Goal: Task Accomplishment & Management: Contribute content

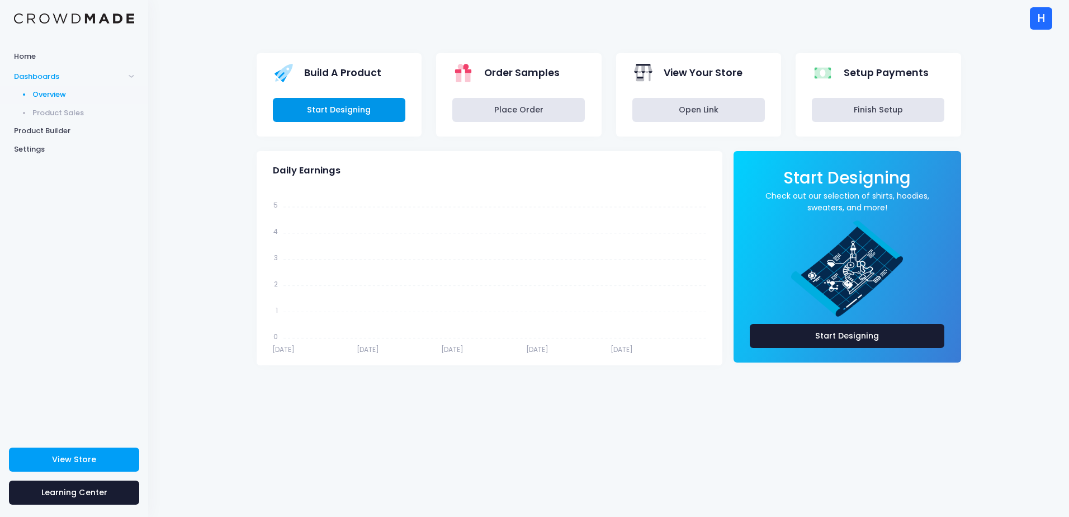
click at [355, 107] on link "Start Designing" at bounding box center [339, 110] width 133 height 24
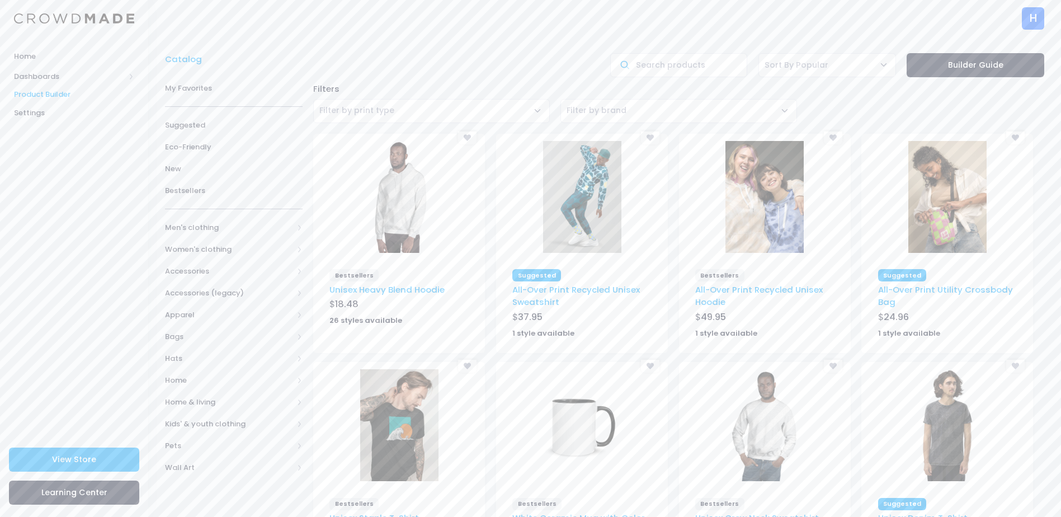
click at [414, 101] on span "Filter by print type" at bounding box center [431, 111] width 237 height 24
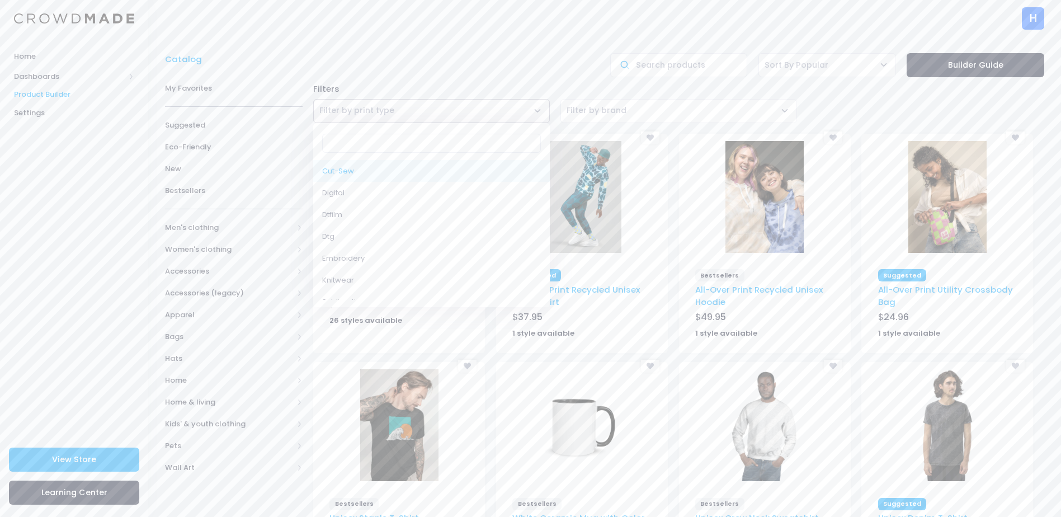
click at [686, 111] on span "Filter by brand" at bounding box center [678, 111] width 237 height 24
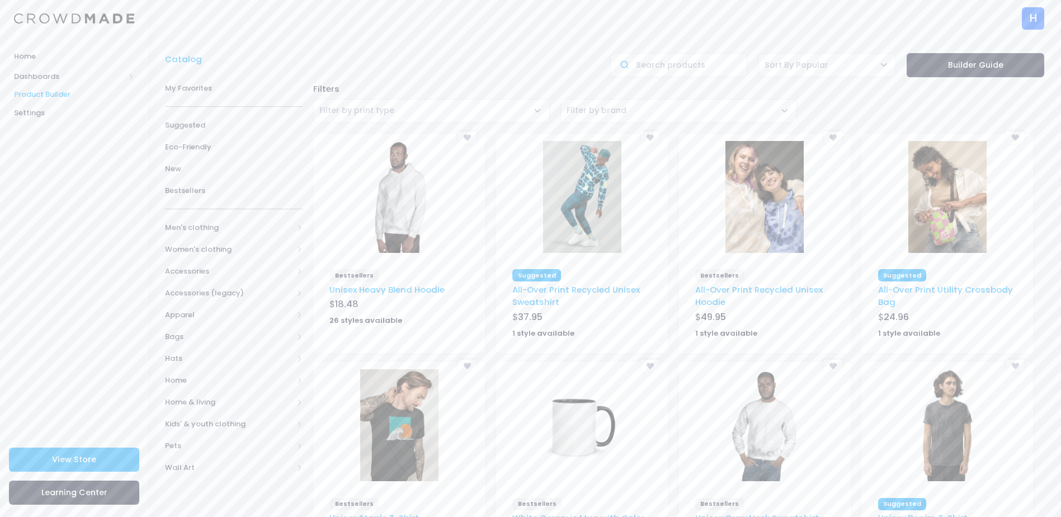
click at [870, 85] on div "Filters" at bounding box center [679, 89] width 742 height 12
click at [659, 68] on input "text" at bounding box center [679, 65] width 138 height 24
type input "W"
type input "girl hoodie"
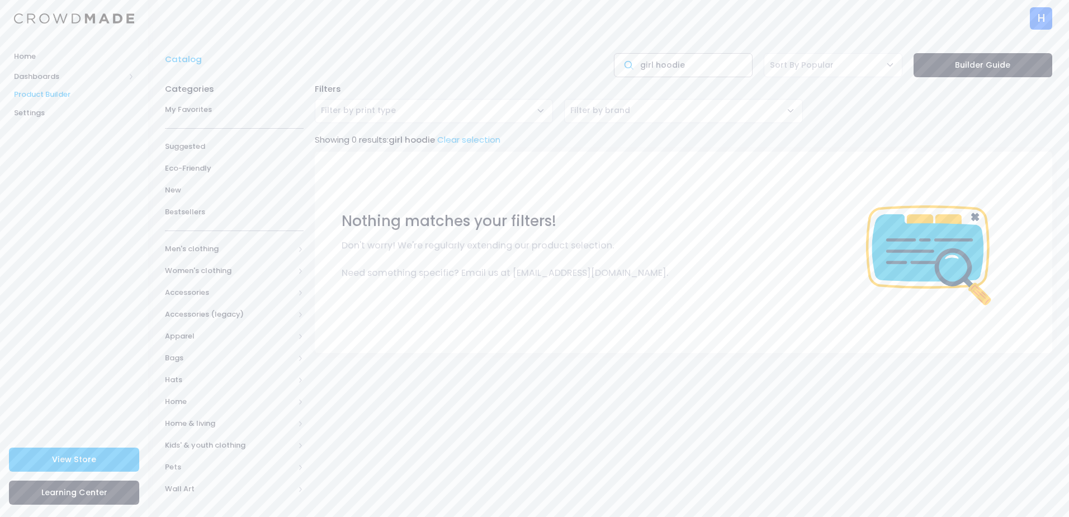
drag, startPoint x: 677, startPoint y: 68, endPoint x: 615, endPoint y: 67, distance: 62.7
click at [615, 67] on input "girl hoodie" at bounding box center [683, 65] width 139 height 24
type input "womens hoodie"
drag, startPoint x: 724, startPoint y: 59, endPoint x: 588, endPoint y: 59, distance: 135.9
click at [588, 59] on div "Catalog womens hoodie Sort By Popular Sort By Newest Sort By Oldest Sort By Nam…" at bounding box center [608, 65] width 899 height 24
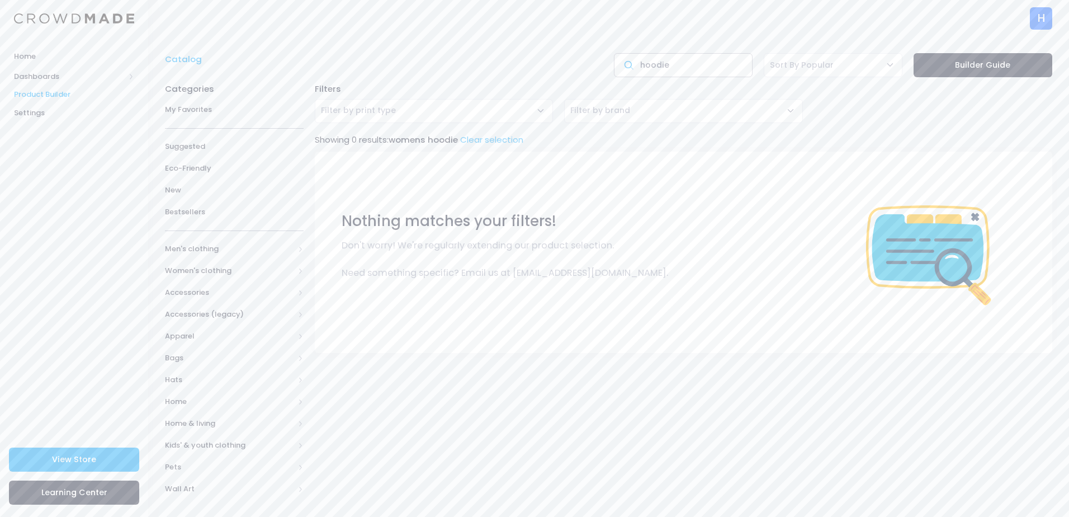
type input "hoodie"
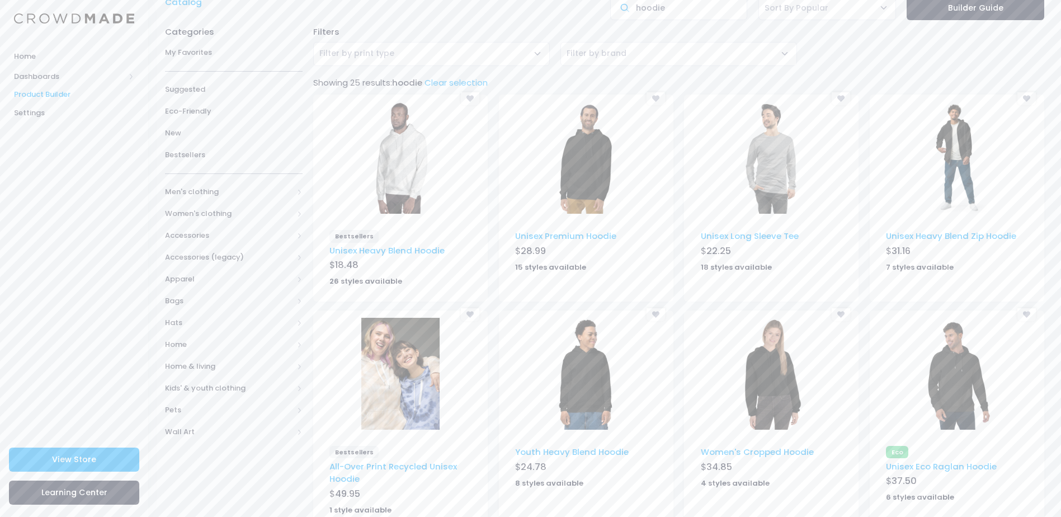
scroll to position [46, 0]
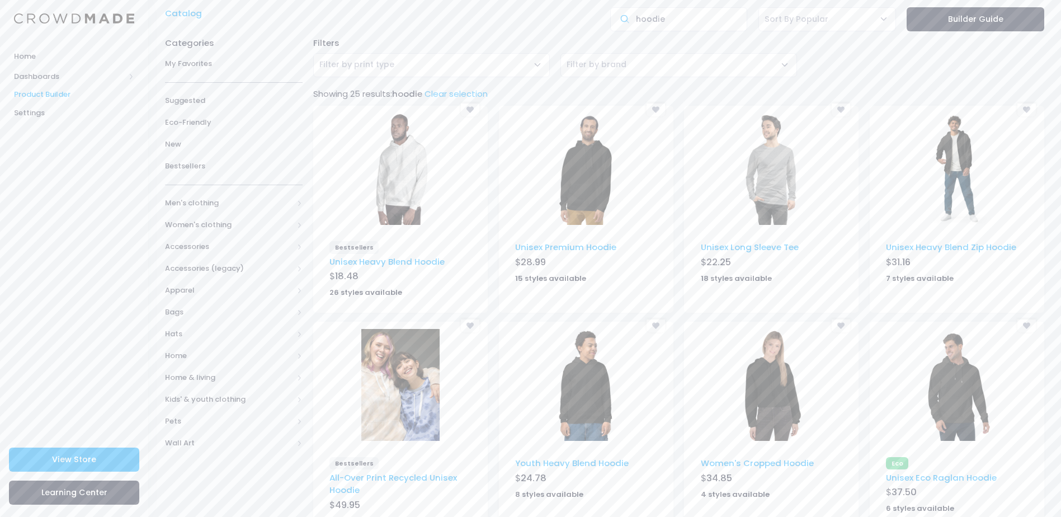
click at [580, 176] on img at bounding box center [586, 169] width 78 height 112
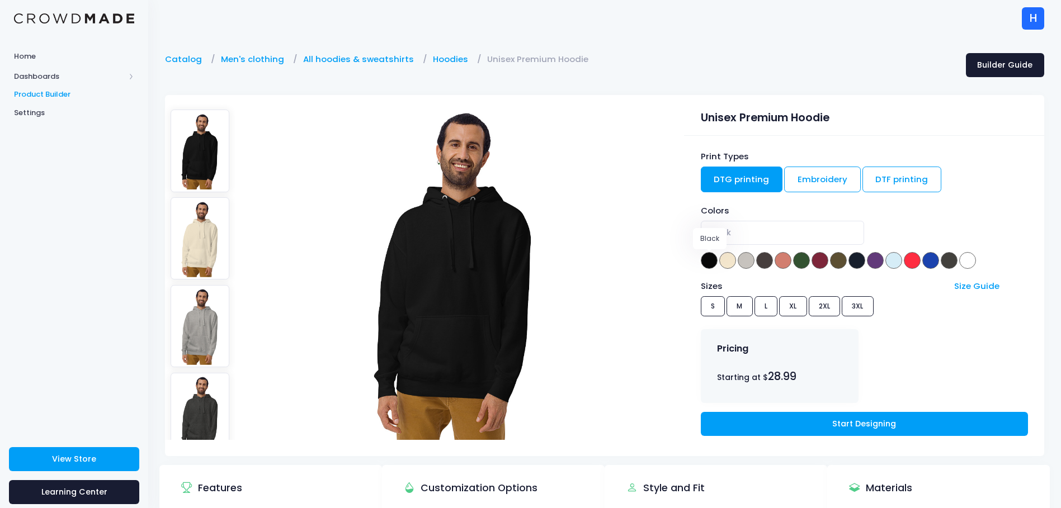
click at [709, 258] on span at bounding box center [709, 260] width 17 height 17
click at [839, 181] on link "Embroidery" at bounding box center [822, 180] width 77 height 26
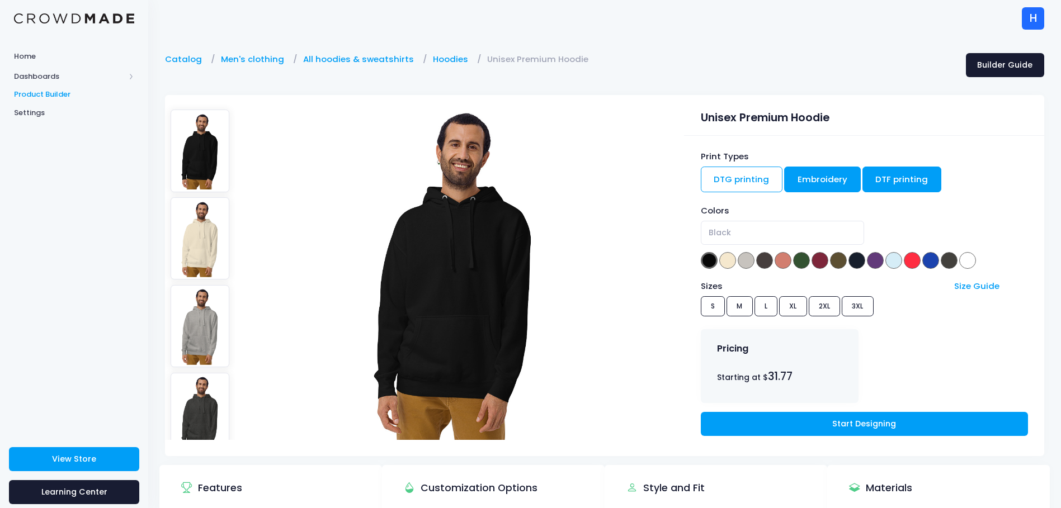
click at [884, 181] on link "DTF printing" at bounding box center [901, 180] width 79 height 26
click at [743, 178] on link "DTG printing" at bounding box center [742, 180] width 82 height 26
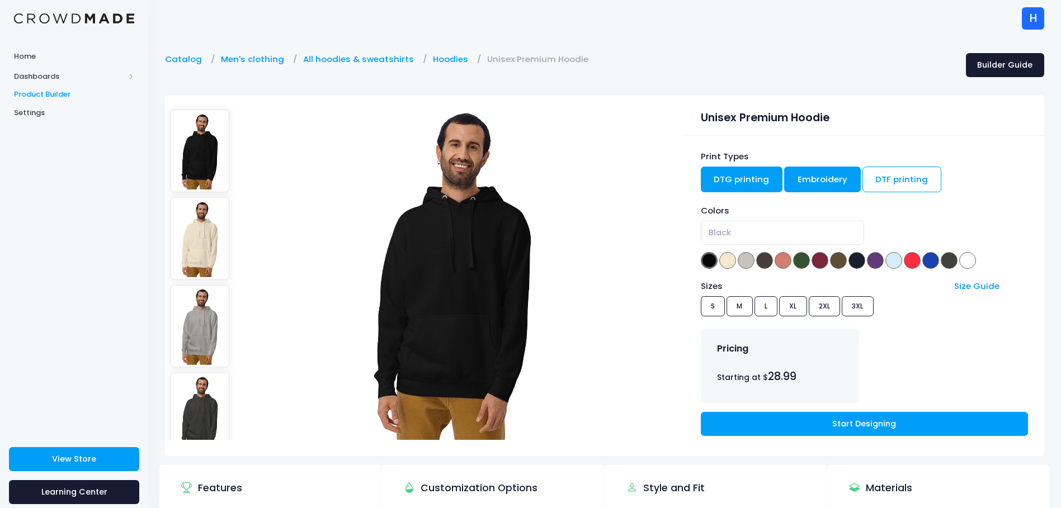
click at [825, 187] on link "Embroidery" at bounding box center [822, 180] width 77 height 26
click at [757, 180] on link "DTG printing" at bounding box center [742, 180] width 82 height 26
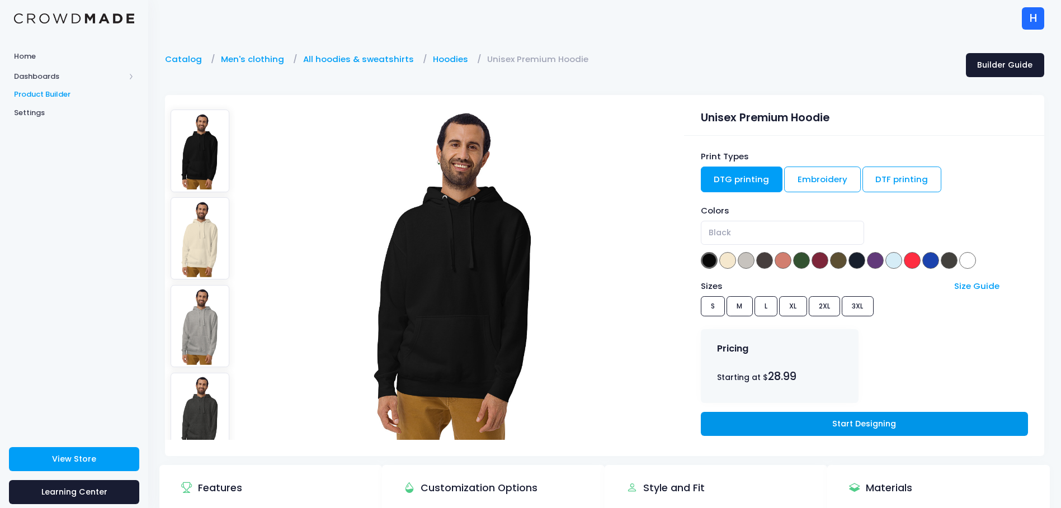
click at [841, 429] on link "Start Designing" at bounding box center [864, 424] width 327 height 24
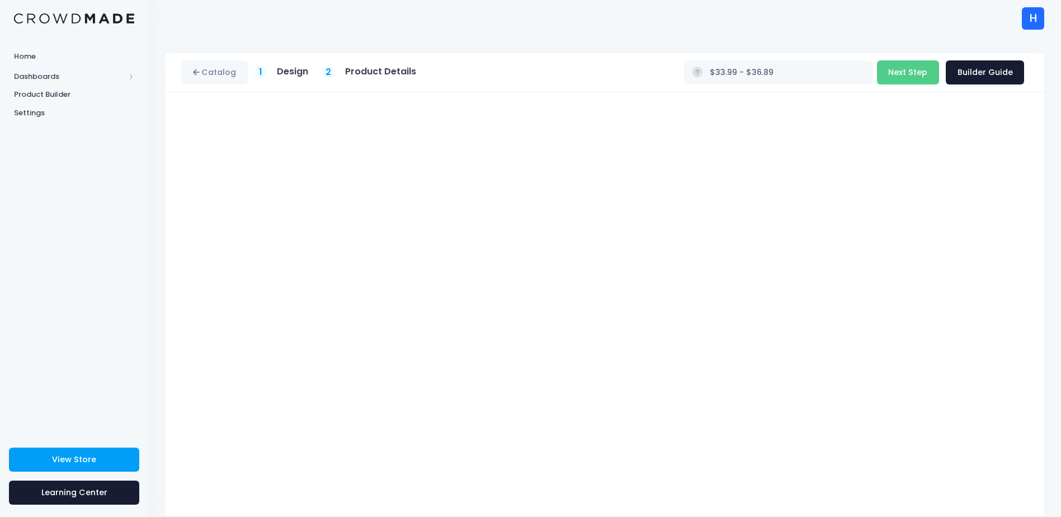
click at [1044, 151] on div "Unisex Premium Hoodie Product title Set your earnings $ 0.0 Earnings can't be l…" at bounding box center [604, 304] width 879 height 424
type input "$33.99 - $36.89"
click at [919, 70] on button "Next Step" at bounding box center [908, 72] width 62 height 24
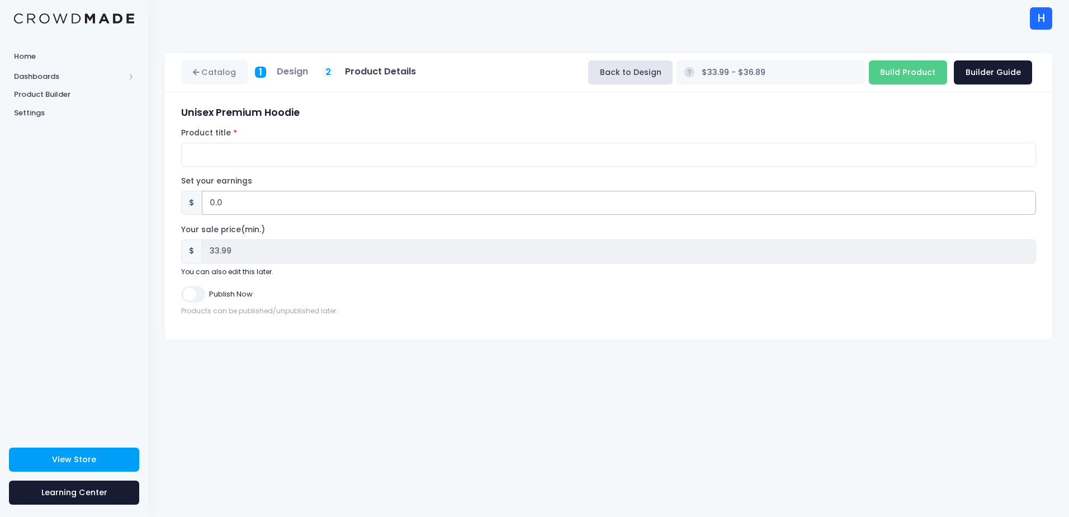
drag, startPoint x: 293, startPoint y: 207, endPoint x: 197, endPoint y: 191, distance: 97.6
click at [197, 191] on div "$ 0.0" at bounding box center [608, 203] width 855 height 24
type input "2"
type input "$35.99 - $38.89"
type input "35.99"
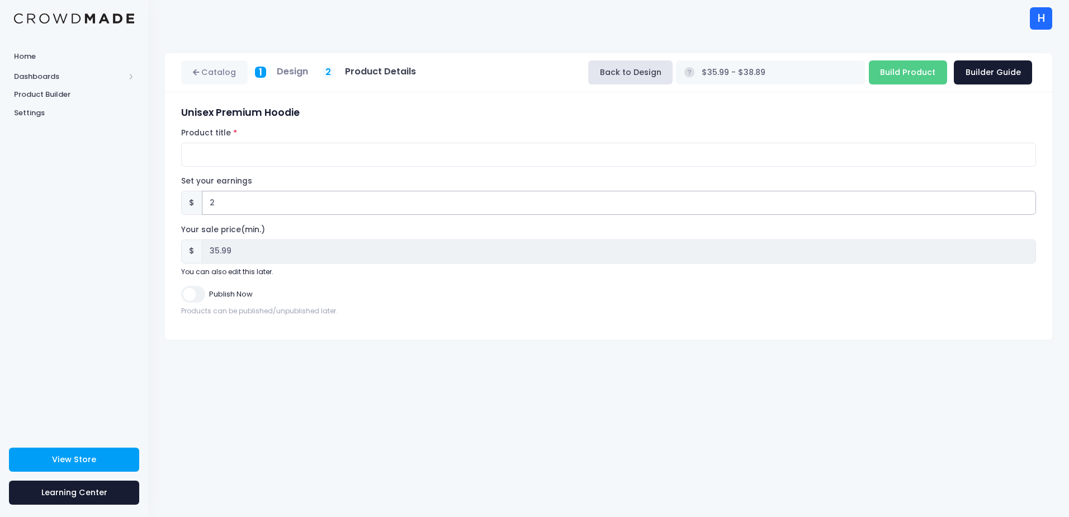
type input "2"
type input "$33.99 - $36.89"
type input "33.99"
type input "0"
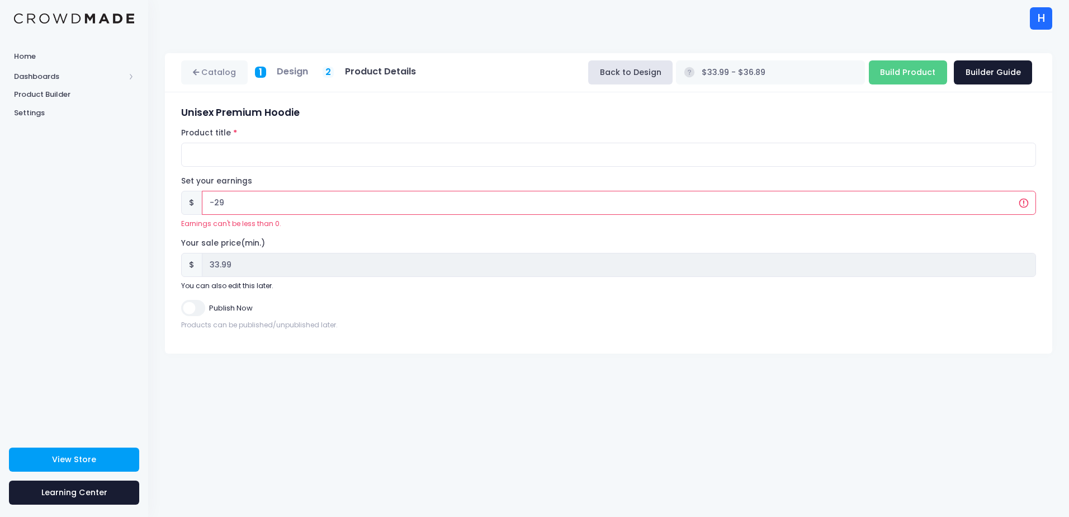
type input "-2"
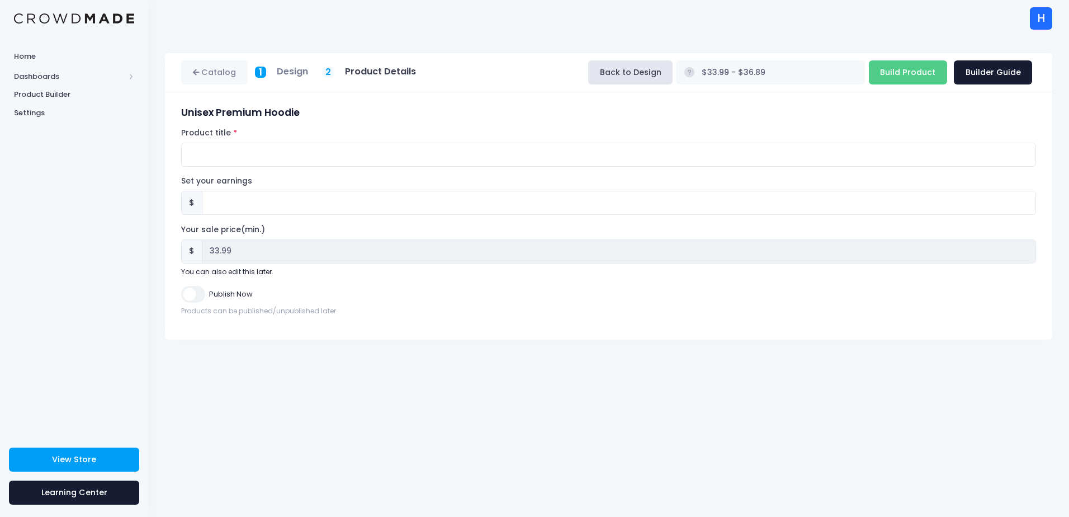
click at [481, 131] on div "Product title" at bounding box center [608, 147] width 855 height 39
click at [376, 205] on input "Set your earnings" at bounding box center [619, 203] width 834 height 24
click at [478, 111] on h3 "Unisex Premium Hoodie" at bounding box center [608, 113] width 855 height 12
click at [388, 161] on input "Product title" at bounding box center [608, 155] width 855 height 24
type input "custom for ellis!!!1!!!11!"
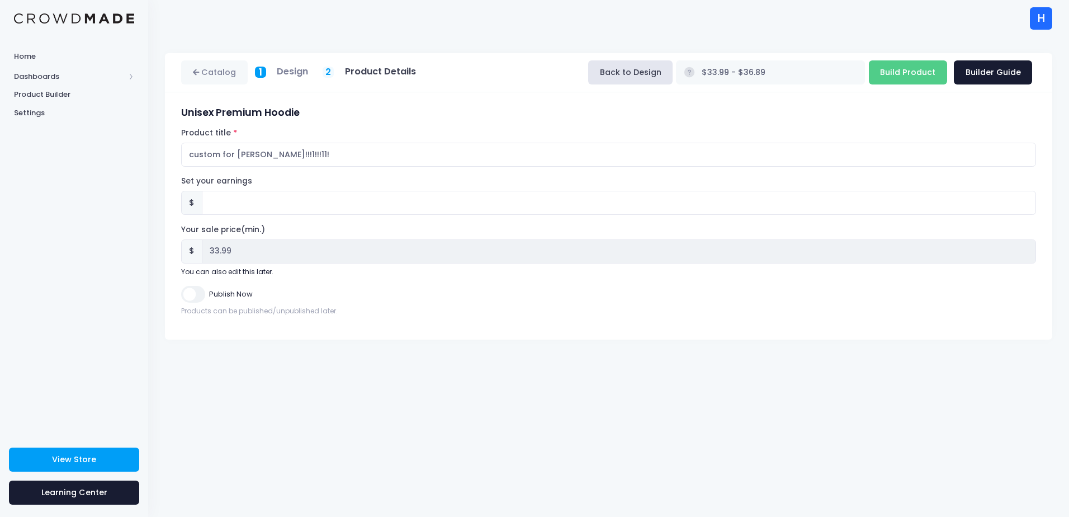
click at [524, 118] on h3 "Unisex Premium Hoodie" at bounding box center [608, 113] width 855 height 12
click at [196, 294] on input "Publish Now" at bounding box center [192, 294] width 23 height 16
checkbox input "true"
click at [232, 79] on link "Catalog" at bounding box center [214, 72] width 67 height 24
click at [281, 70] on h5 "Design" at bounding box center [292, 71] width 31 height 11
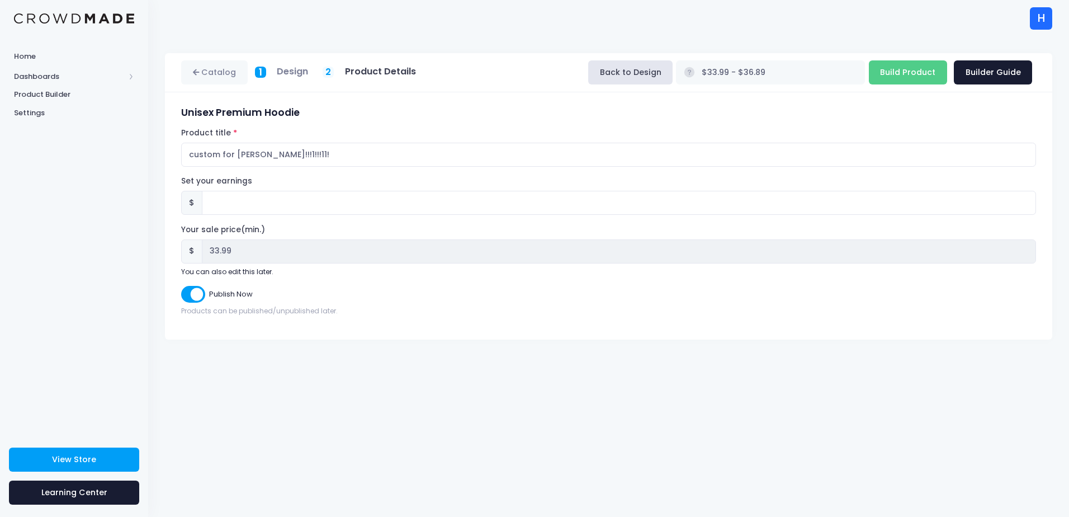
drag, startPoint x: 281, startPoint y: 70, endPoint x: 266, endPoint y: 72, distance: 14.7
click at [266, 72] on div "1" at bounding box center [260, 72] width 11 height 11
click at [262, 72] on span "1" at bounding box center [260, 72] width 3 height 15
click at [673, 65] on button "Back to Design" at bounding box center [630, 72] width 84 height 24
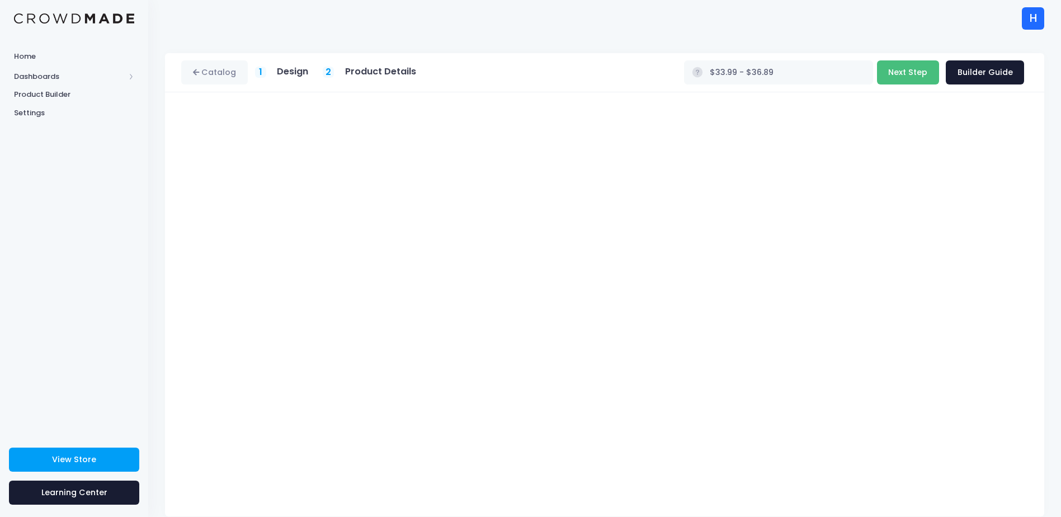
click at [915, 79] on button "Next Step" at bounding box center [908, 72] width 62 height 24
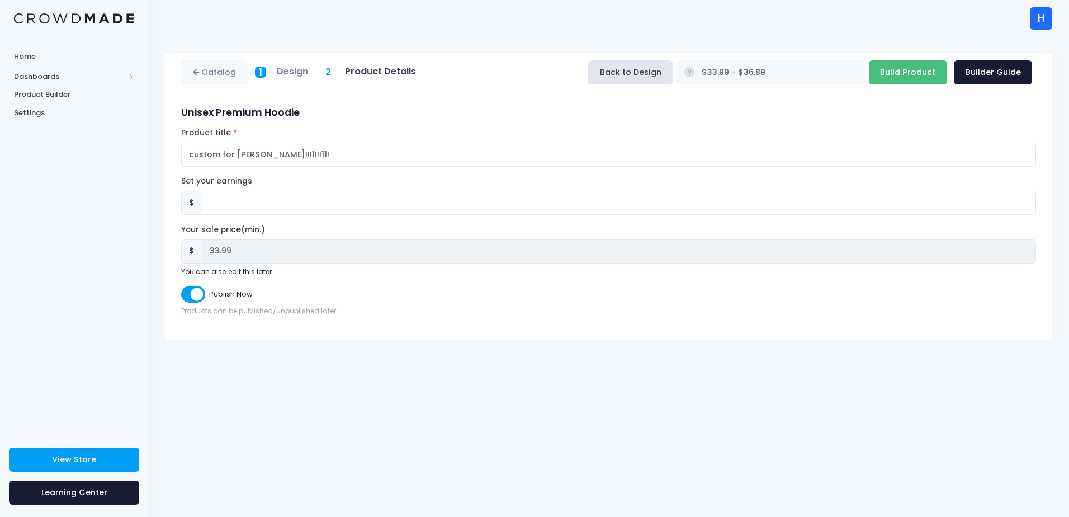
click at [900, 70] on input "Build Product" at bounding box center [908, 72] width 78 height 24
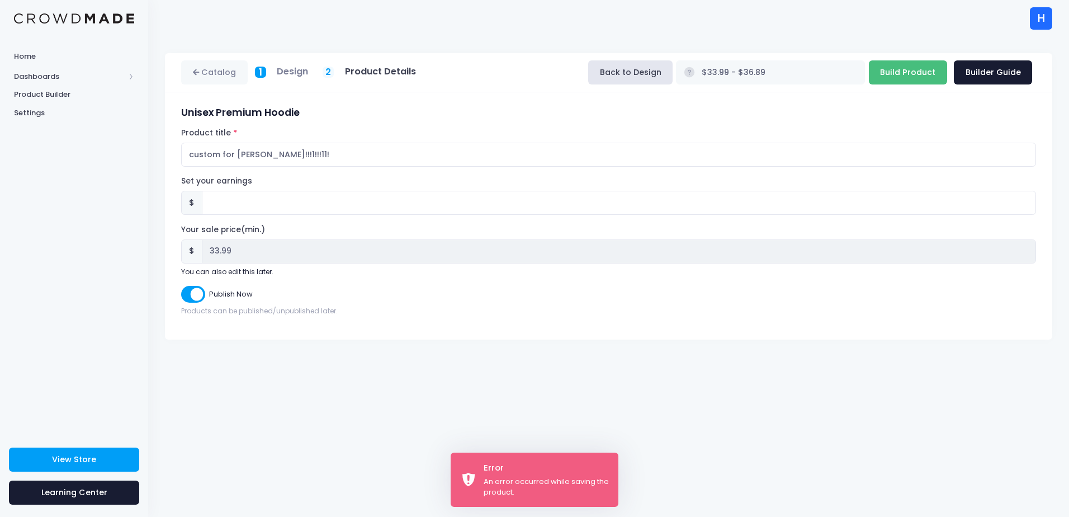
click at [896, 80] on input "Build Product" at bounding box center [908, 72] width 78 height 24
type input "Building product..."
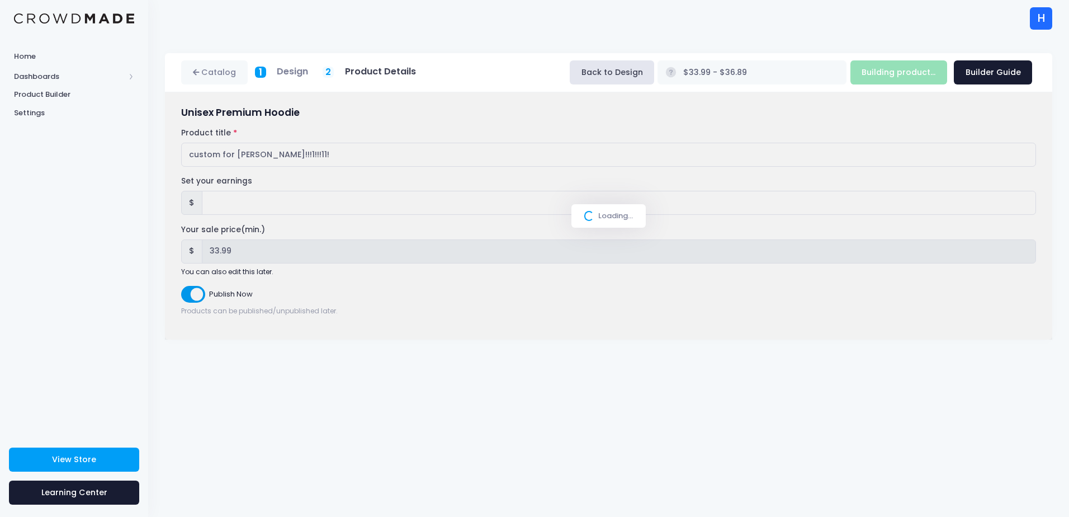
click at [598, 218] on div "Loading..." at bounding box center [609, 215] width 74 height 23
drag, startPoint x: 599, startPoint y: 218, endPoint x: 590, endPoint y: 210, distance: 11.9
click at [586, 213] on span at bounding box center [589, 216] width 12 height 12
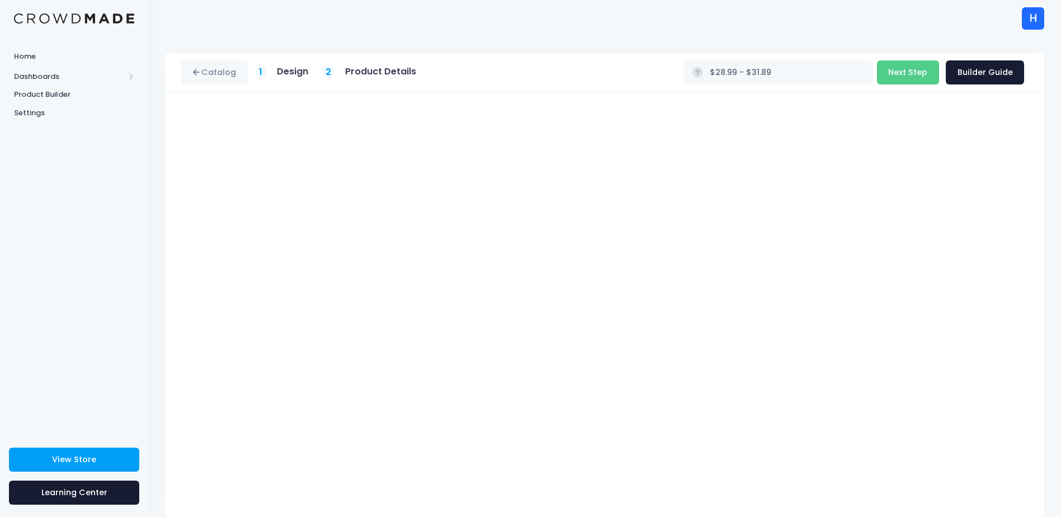
type input "$33.99 - $36.89"
click at [896, 75] on button "Next Step" at bounding box center [908, 72] width 62 height 24
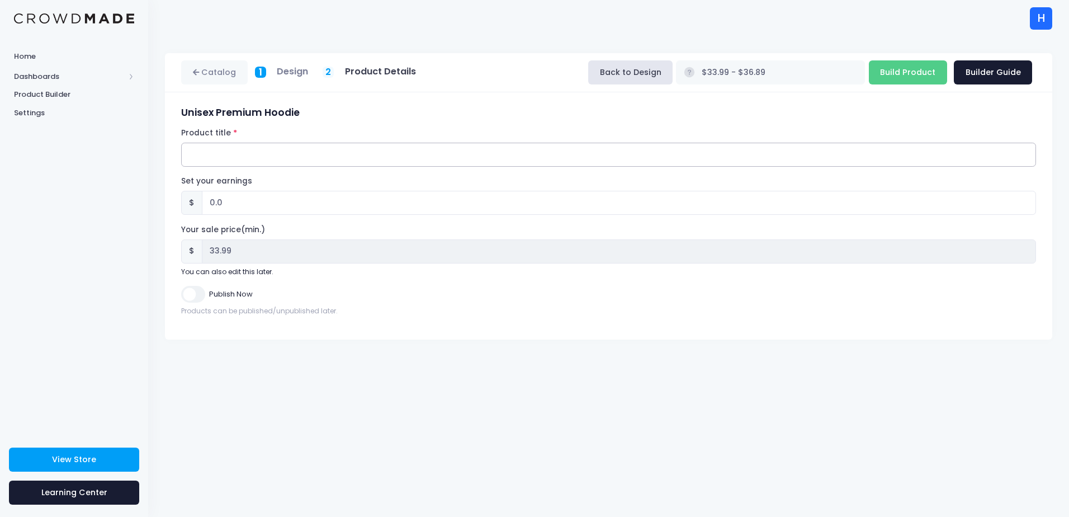
click at [406, 155] on input "Product title" at bounding box center [608, 155] width 855 height 24
type input "custom for [PERSON_NAME]"
click at [495, 320] on div "Unisex Premium Hoodie Product title custom for [PERSON_NAME] Set your earnings …" at bounding box center [609, 216] width 866 height 218
click at [192, 295] on input "Publish Now" at bounding box center [192, 294] width 23 height 16
checkbox input "true"
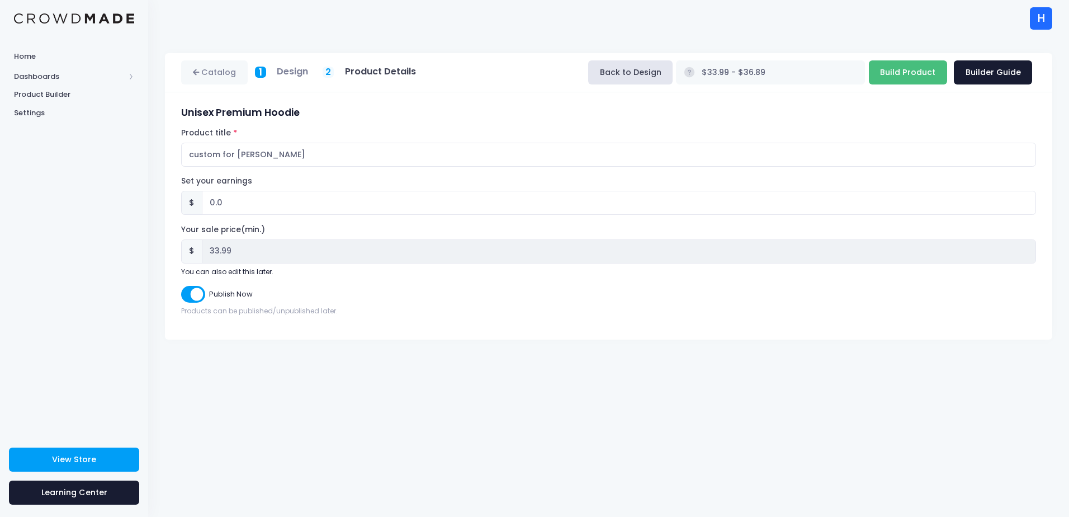
click at [900, 70] on input "Build Product" at bounding box center [908, 72] width 78 height 24
type input "Building product..."
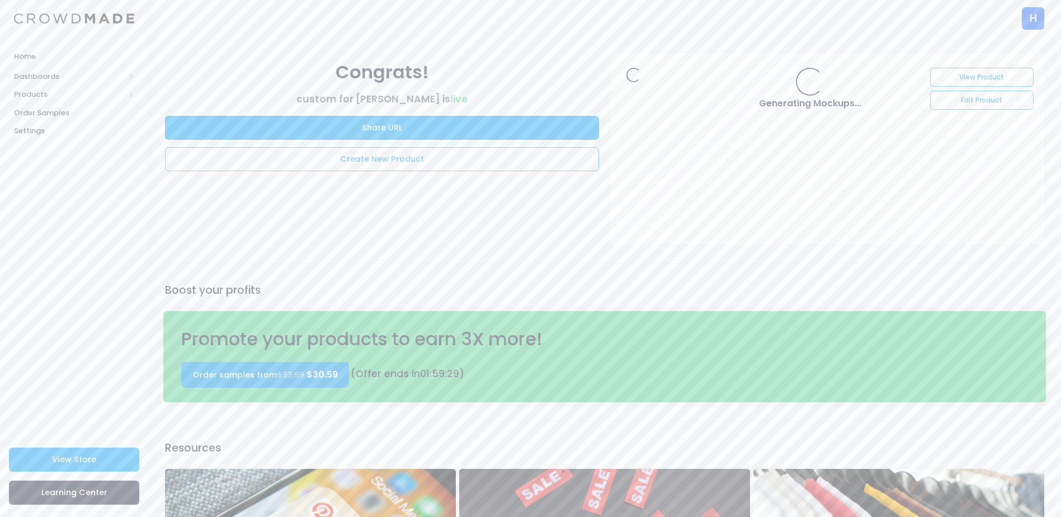
click at [290, 371] on s "$33.99" at bounding box center [290, 374] width 27 height 11
click at [53, 53] on span "Home" at bounding box center [74, 56] width 120 height 11
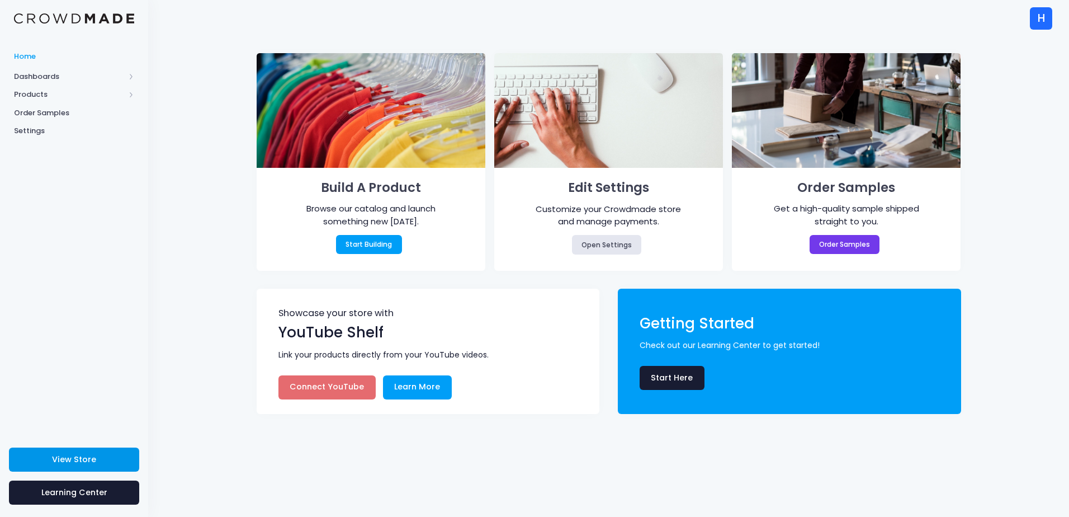
click at [50, 465] on link "View Store" at bounding box center [74, 459] width 130 height 24
click at [44, 81] on span "Dashboards" at bounding box center [69, 76] width 111 height 11
click at [35, 126] on span "Products" at bounding box center [69, 130] width 111 height 11
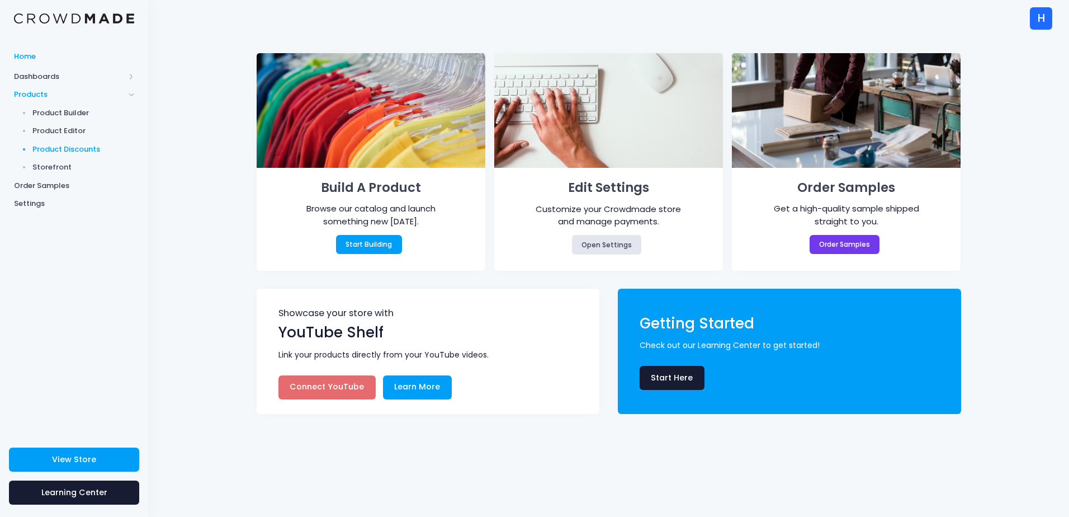
click at [67, 144] on span "Product Discounts" at bounding box center [83, 149] width 102 height 11
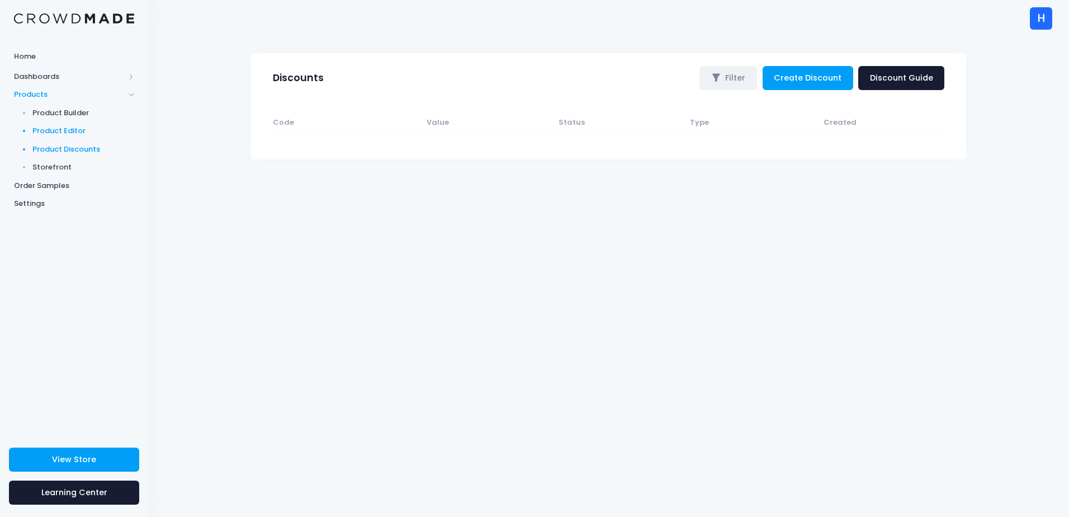
click at [39, 126] on span "Product Editor" at bounding box center [83, 130] width 102 height 11
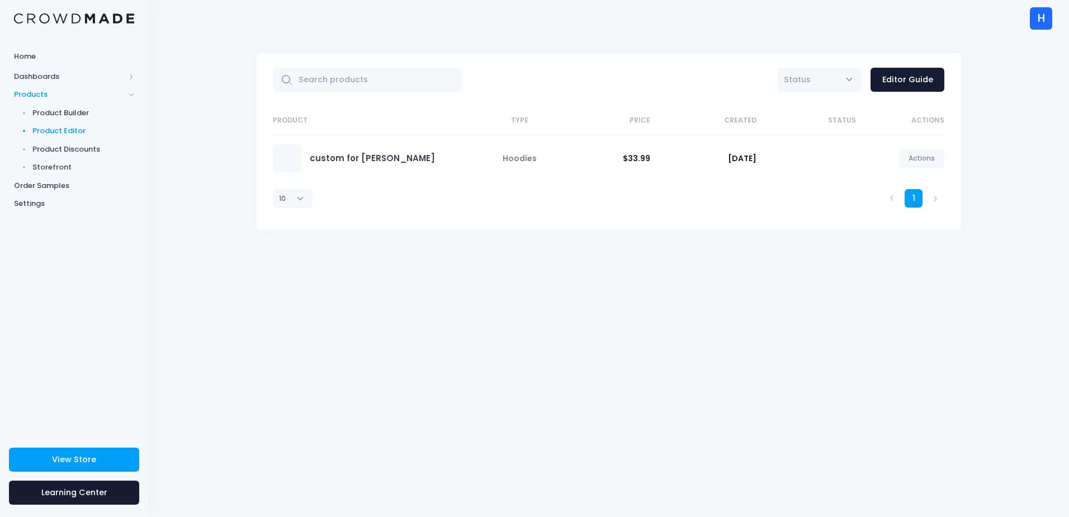
click at [288, 152] on span at bounding box center [287, 158] width 28 height 28
click at [358, 159] on link "custom for [PERSON_NAME]" at bounding box center [372, 158] width 125 height 12
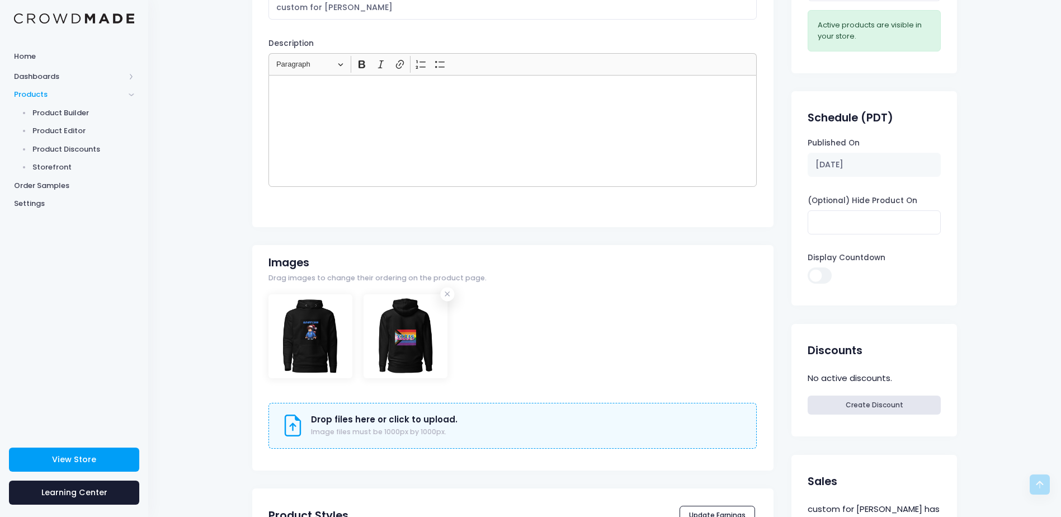
scroll to position [112, 0]
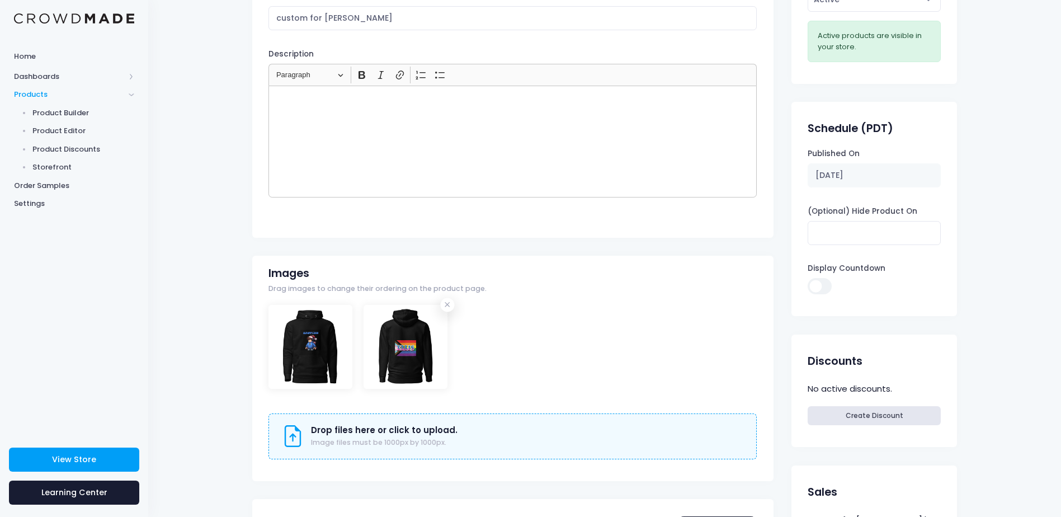
click at [390, 135] on div "Rich Text Editor, main" at bounding box center [512, 142] width 488 height 112
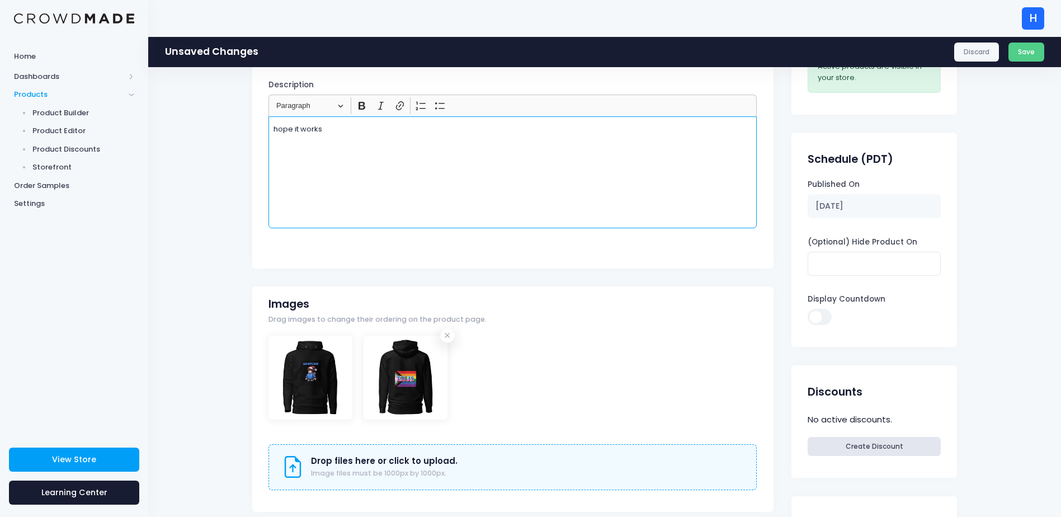
click at [577, 291] on div "Images Drag images to change their ordering on the product page. Drop files her…" at bounding box center [512, 398] width 521 height 225
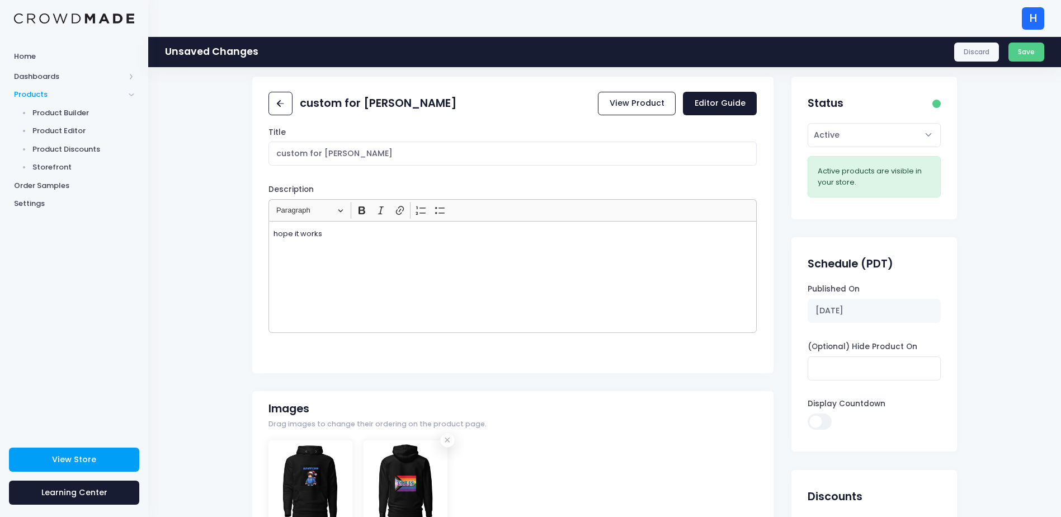
scroll to position [0, 0]
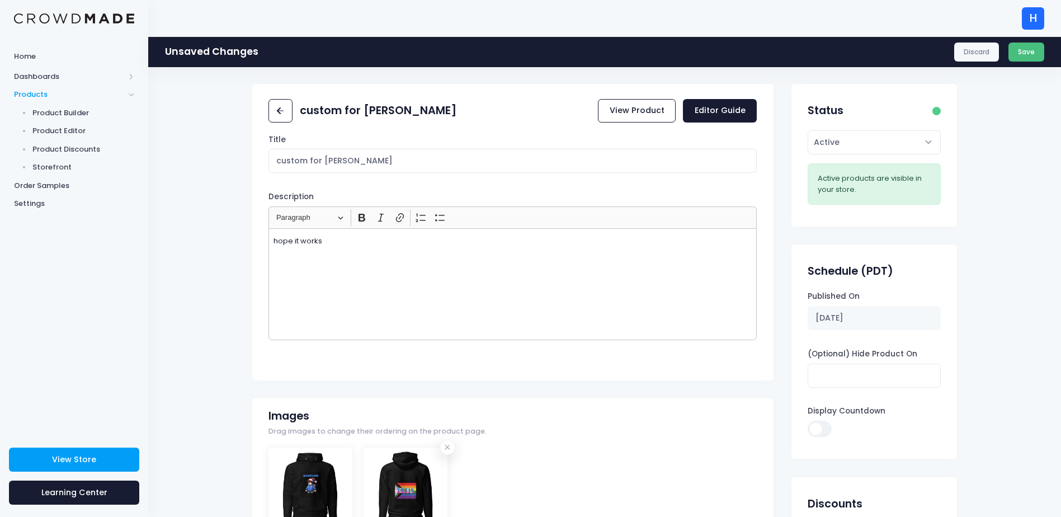
click at [1030, 46] on button "Save" at bounding box center [1026, 52] width 36 height 19
click at [638, 109] on link "View Product" at bounding box center [637, 111] width 78 height 24
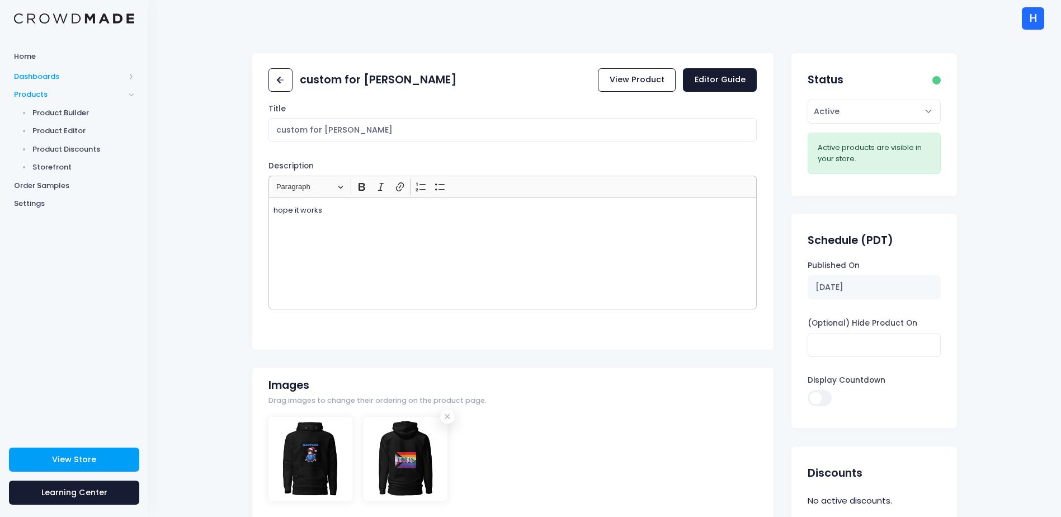
click at [82, 76] on span "Dashboards" at bounding box center [69, 76] width 111 height 11
click at [36, 56] on span "Home" at bounding box center [74, 56] width 120 height 11
